Goal: Check status: Check status

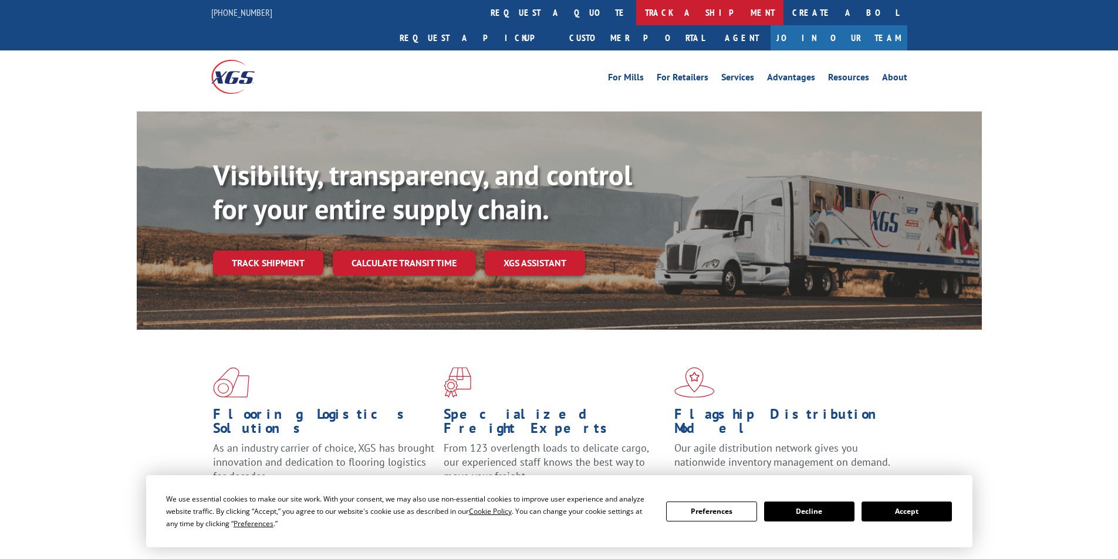
click at [636, 6] on link "track a shipment" at bounding box center [709, 12] width 147 height 25
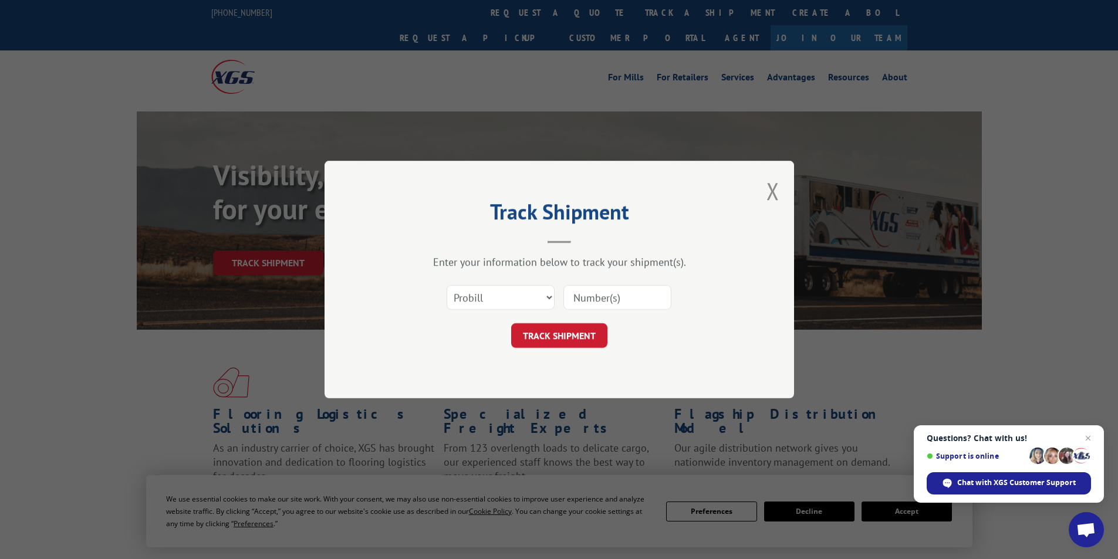
click at [585, 302] on input at bounding box center [618, 297] width 108 height 25
click at [546, 292] on select "Select category... Probill BOL PO" at bounding box center [501, 297] width 108 height 25
select select "po"
click at [447, 285] on select "Select category... Probill BOL PO" at bounding box center [501, 297] width 108 height 25
click at [592, 294] on input at bounding box center [618, 297] width 108 height 25
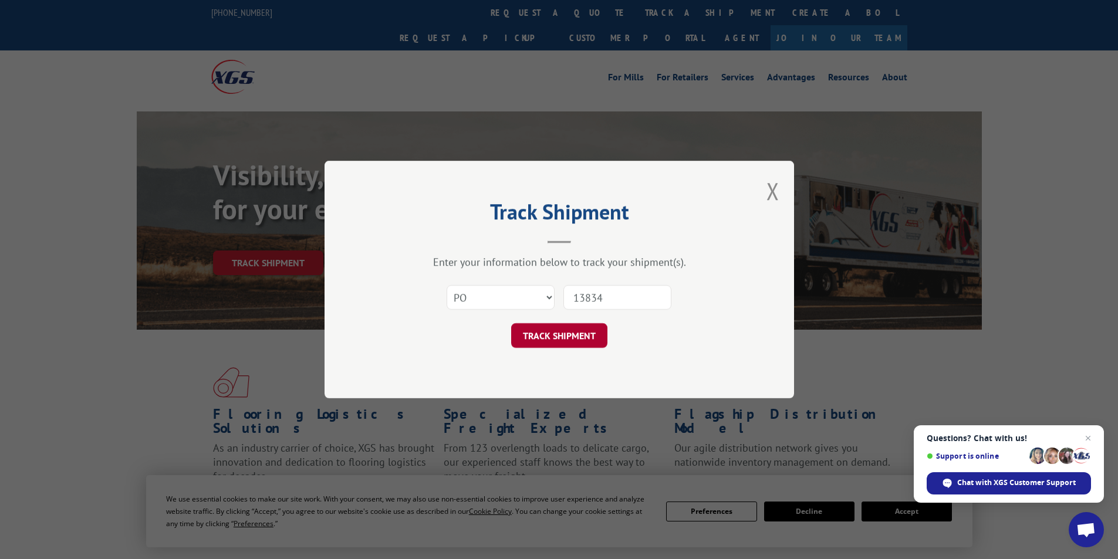
type input "13834"
click at [560, 339] on button "TRACK SHIPMENT" at bounding box center [559, 335] width 96 height 25
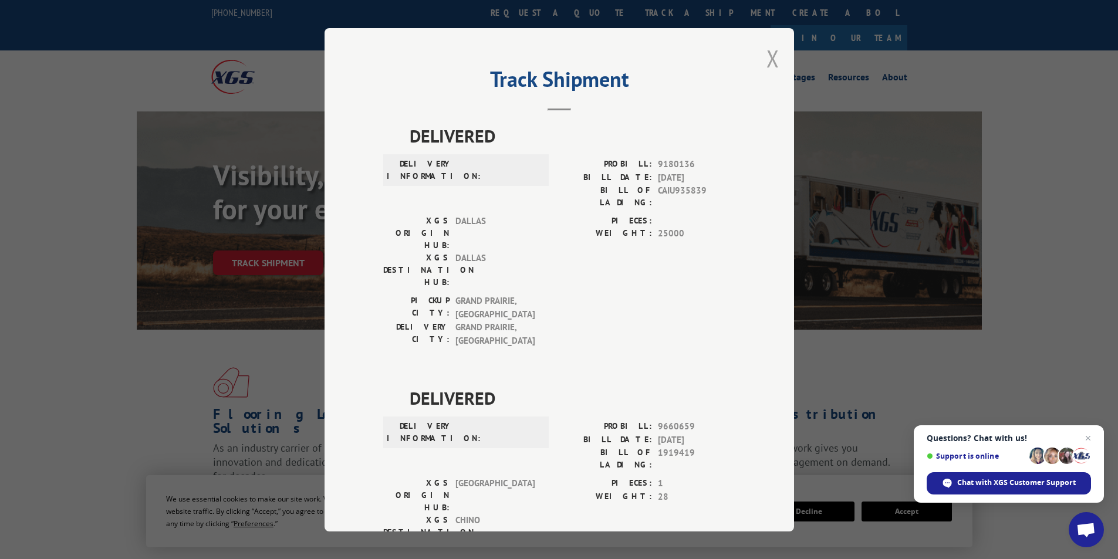
click at [770, 57] on button "Close modal" at bounding box center [773, 58] width 13 height 31
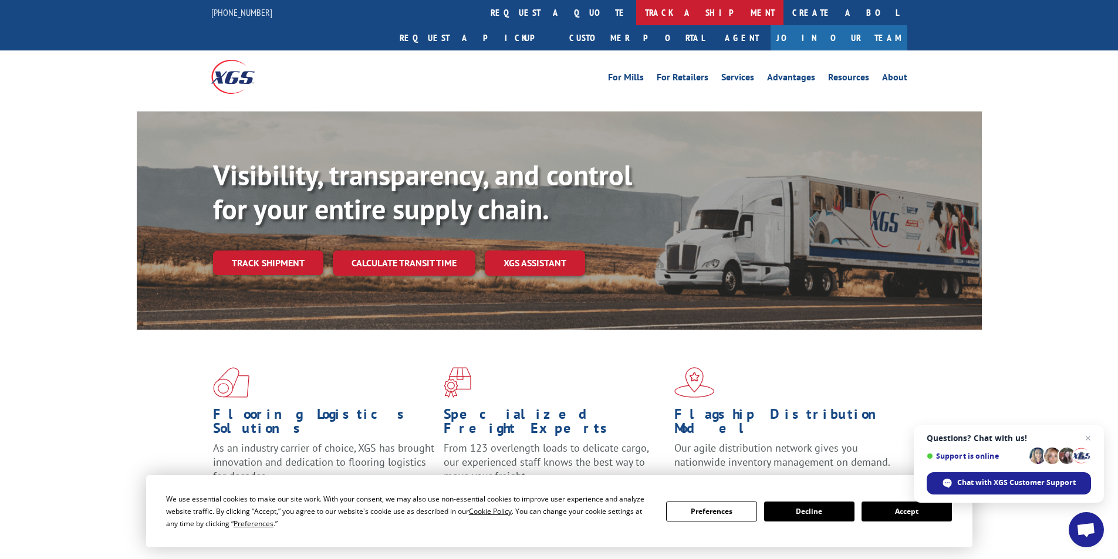
click at [636, 15] on link "track a shipment" at bounding box center [709, 12] width 147 height 25
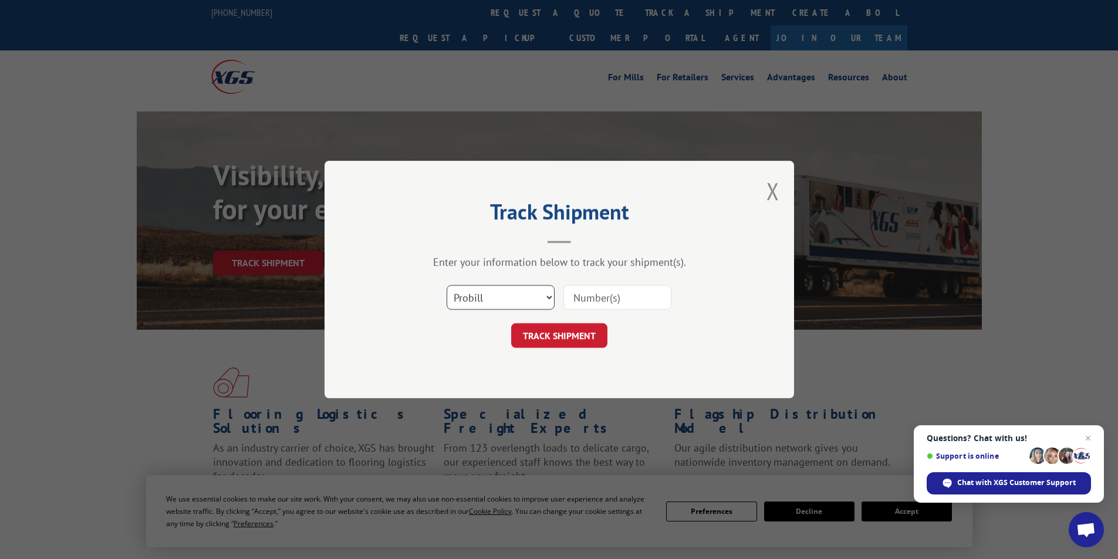
click at [542, 295] on select "Select category... Probill BOL PO" at bounding box center [501, 297] width 108 height 25
select select "bol"
click at [447, 285] on select "Select category... Probill BOL PO" at bounding box center [501, 297] width 108 height 25
click at [577, 295] on input at bounding box center [618, 297] width 108 height 25
type input "442880"
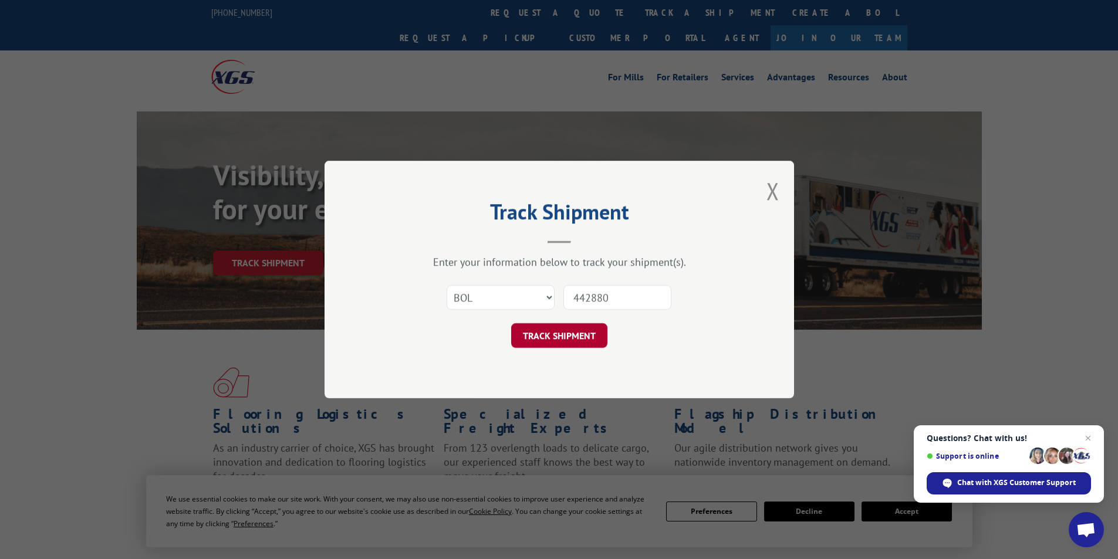
click at [552, 337] on button "TRACK SHIPMENT" at bounding box center [559, 335] width 96 height 25
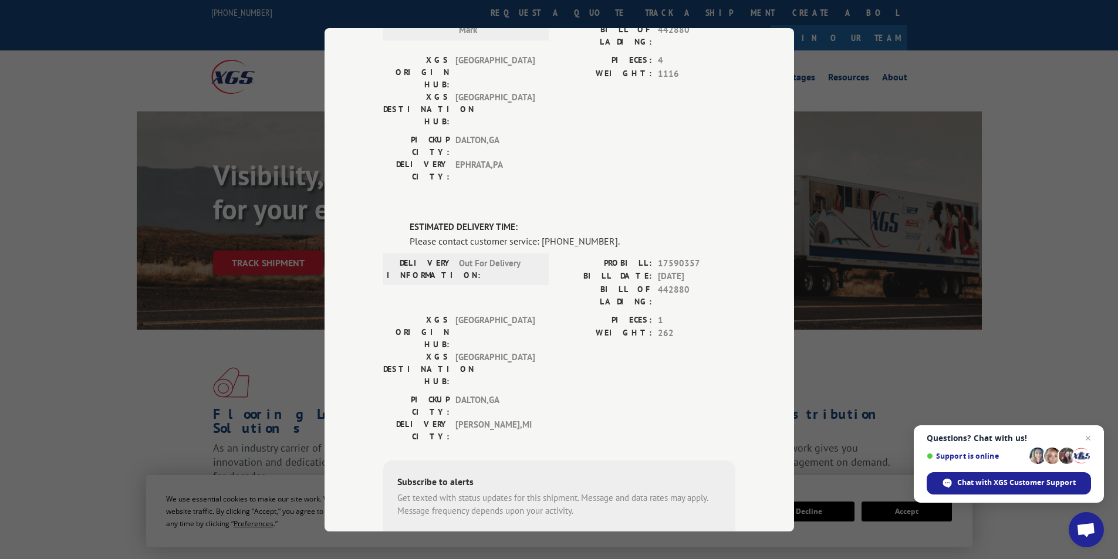
scroll to position [176, 0]
